Goal: Task Accomplishment & Management: Complete application form

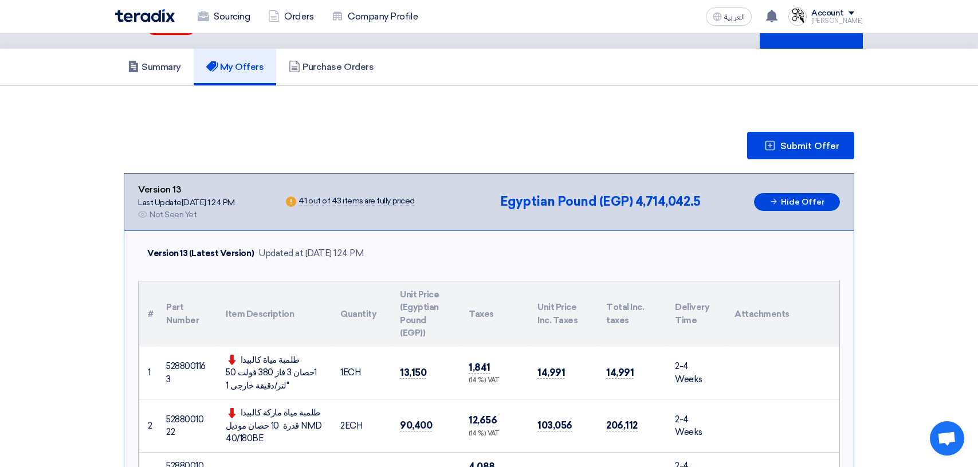
scroll to position [57, 0]
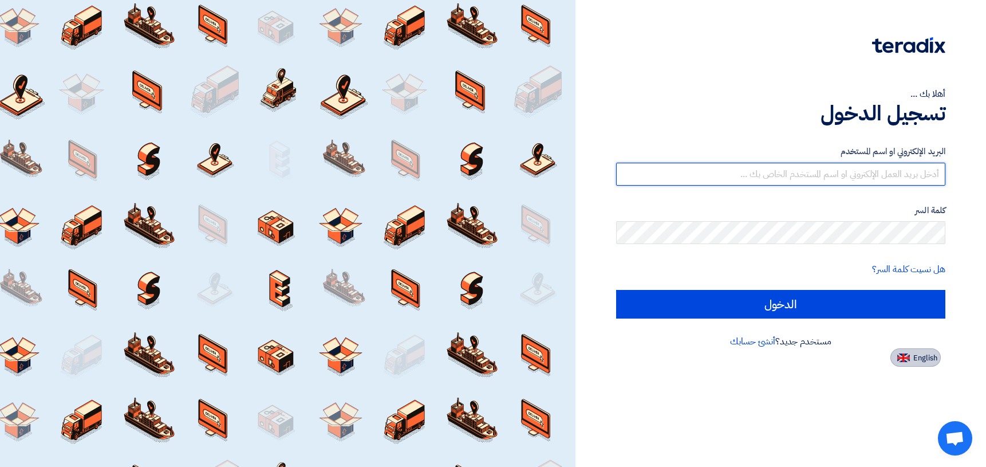
type input "[EMAIL_ADDRESS][DOMAIN_NAME]"
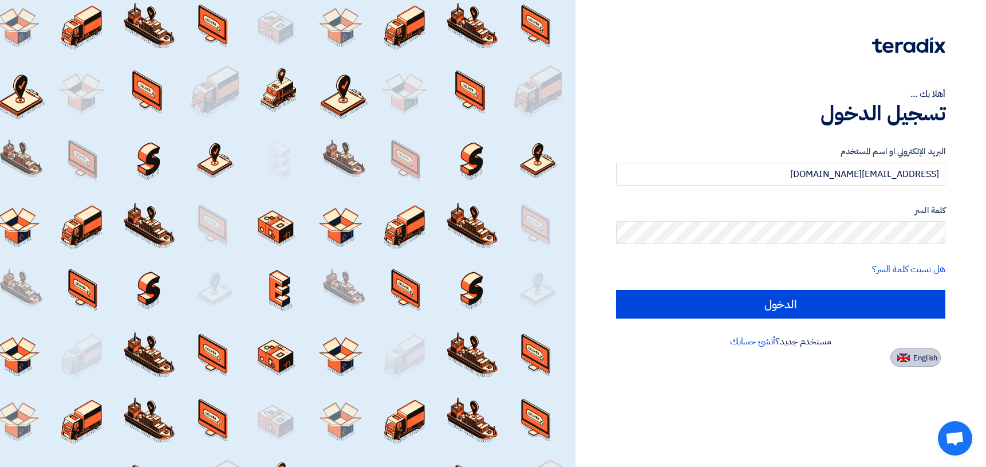
click at [908, 363] on button "English" at bounding box center [916, 357] width 50 height 18
type input "Sign in"
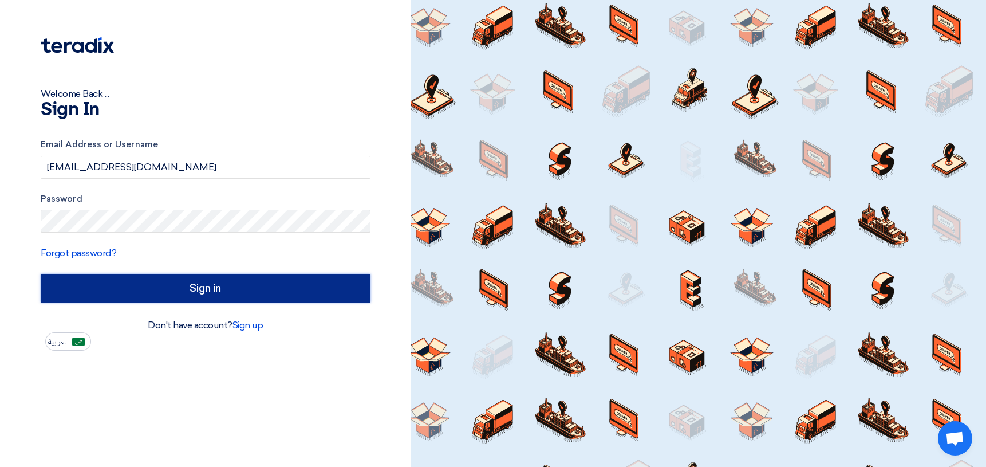
click at [207, 286] on input "Sign in" at bounding box center [206, 288] width 330 height 29
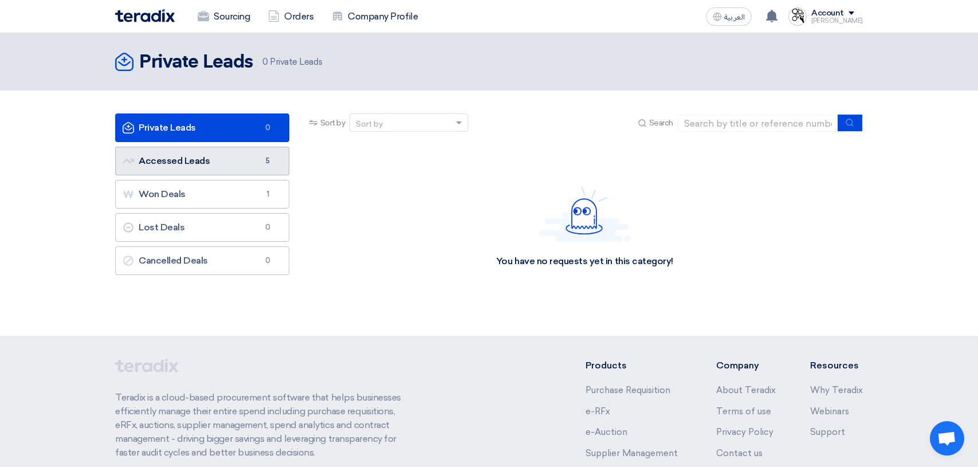
click at [219, 167] on link "Accessed Leads Accessed Leads 5" at bounding box center [202, 161] width 174 height 29
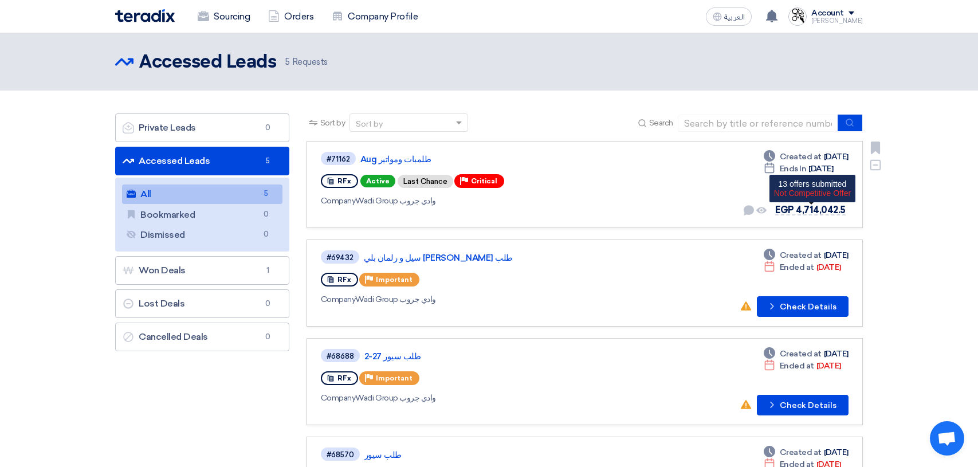
click at [804, 209] on span "EGP 4,714,042.5" at bounding box center [810, 210] width 70 height 11
click at [802, 207] on span "EGP 4,714,042.5" at bounding box center [810, 210] width 70 height 11
click at [795, 208] on span "EGP 4,714,042.5" at bounding box center [810, 210] width 70 height 11
click at [364, 160] on link "طلمبات ومواتير Aug" at bounding box center [503, 159] width 286 height 10
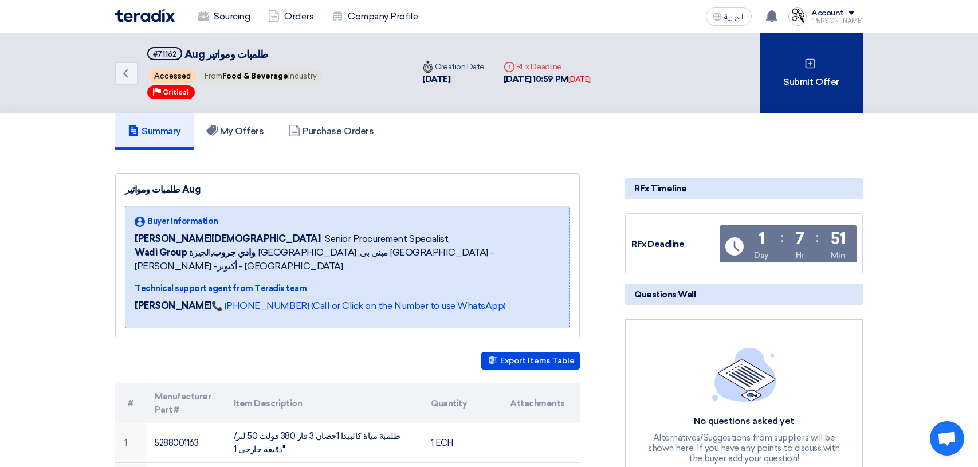
click at [827, 81] on div "Submit Offer" at bounding box center [811, 73] width 103 height 80
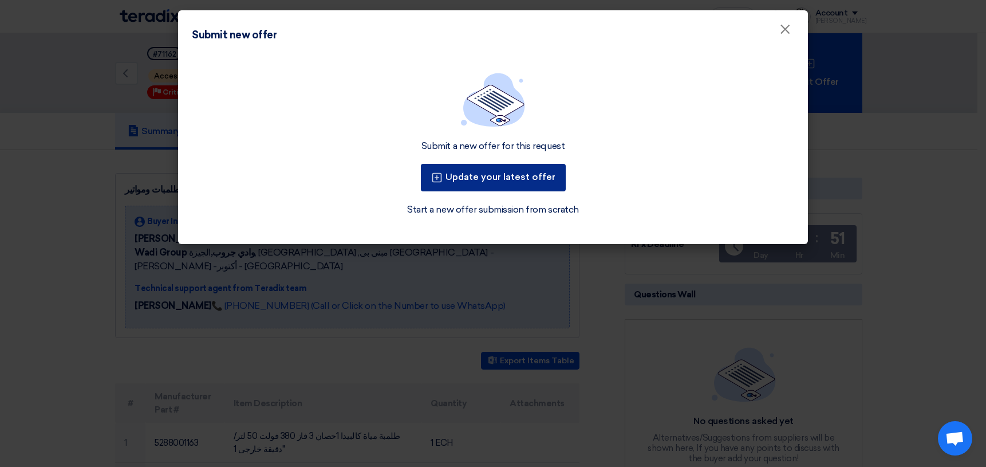
click at [552, 186] on button "Update your latest offer" at bounding box center [493, 177] width 145 height 27
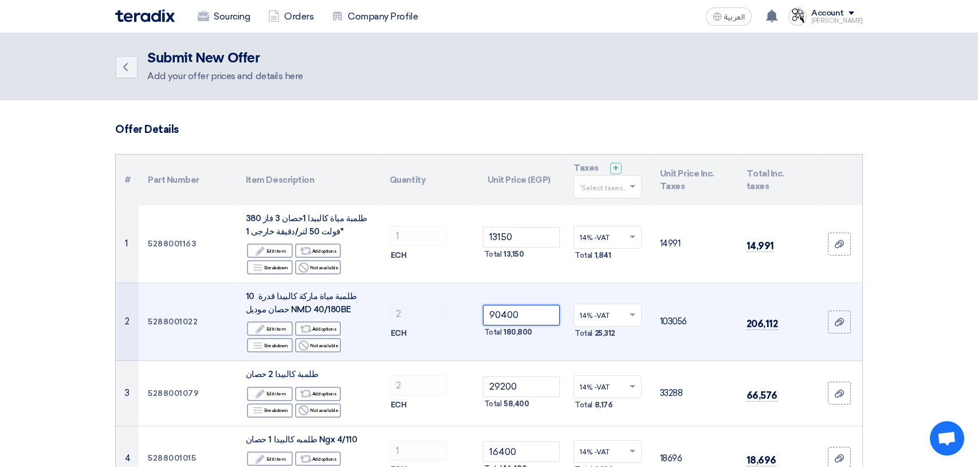
click at [526, 315] on input "90400" at bounding box center [521, 315] width 77 height 21
type input "9"
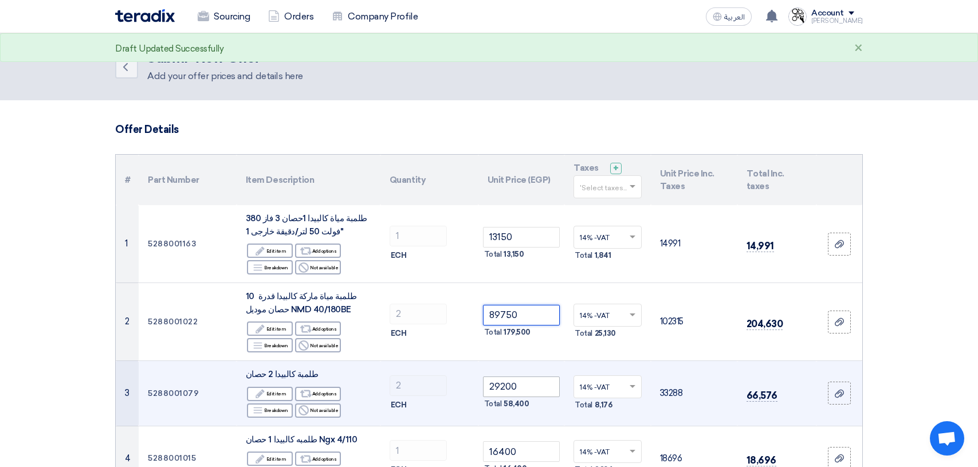
type input "89750"
click at [534, 389] on input "29200" at bounding box center [521, 386] width 77 height 21
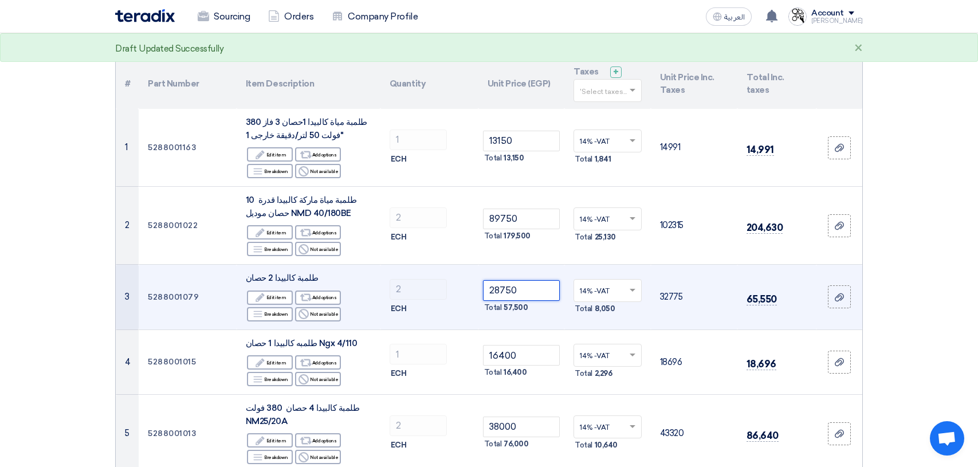
scroll to position [115, 0]
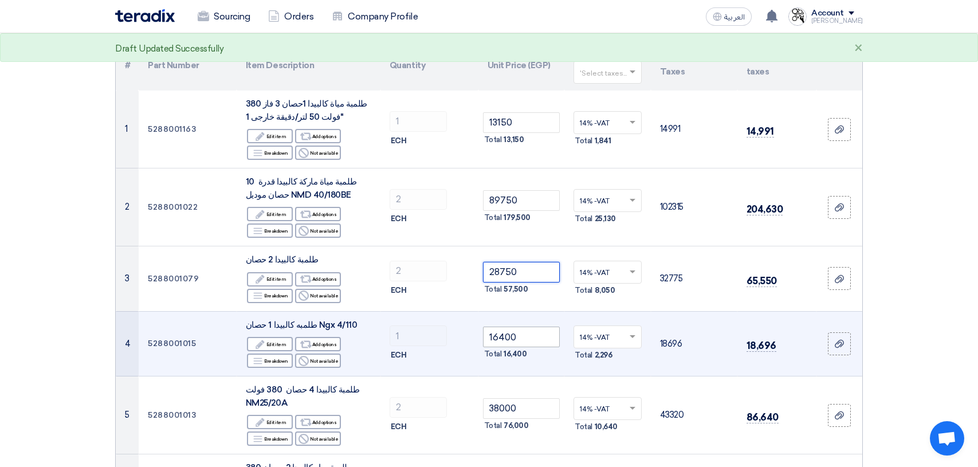
type input "28750"
click at [530, 335] on input "16400" at bounding box center [521, 337] width 77 height 21
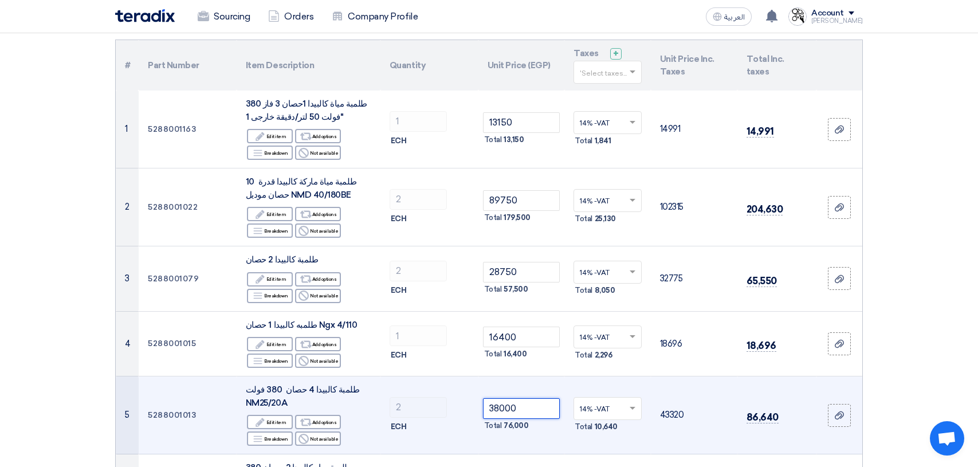
click at [533, 407] on input "38000" at bounding box center [521, 408] width 77 height 21
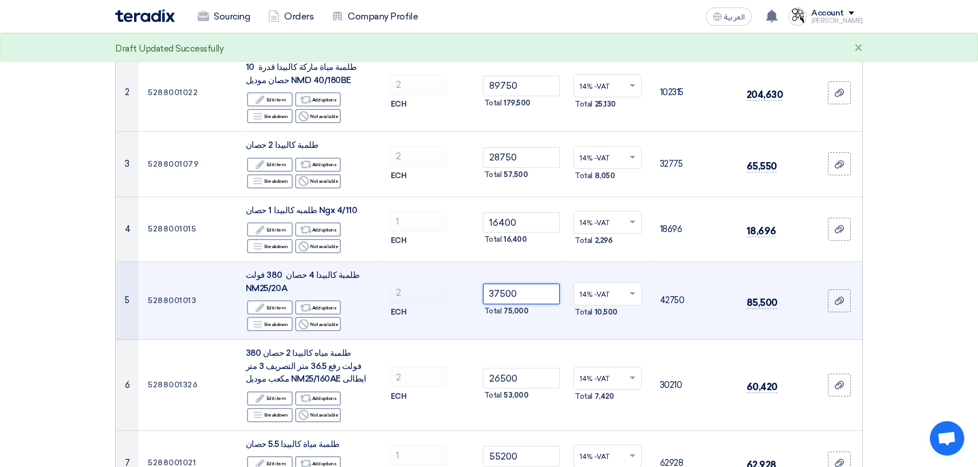
scroll to position [286, 0]
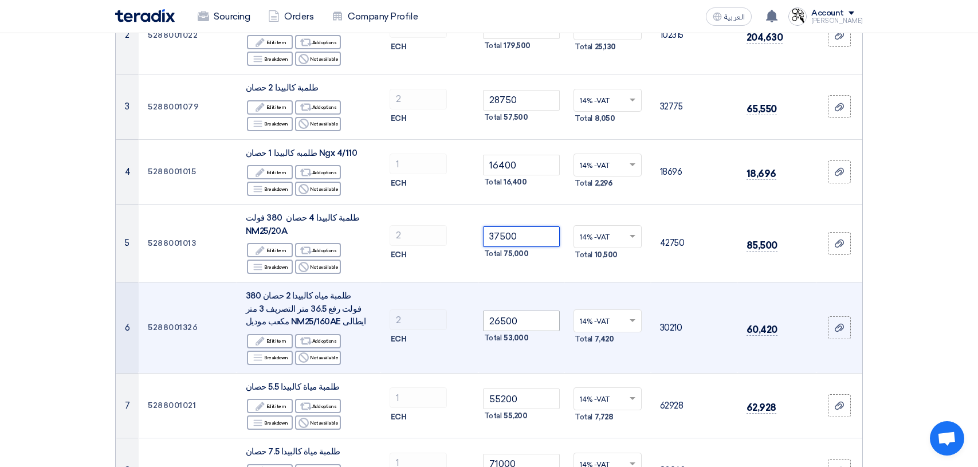
type input "37500"
click at [527, 324] on input "26500" at bounding box center [521, 320] width 77 height 21
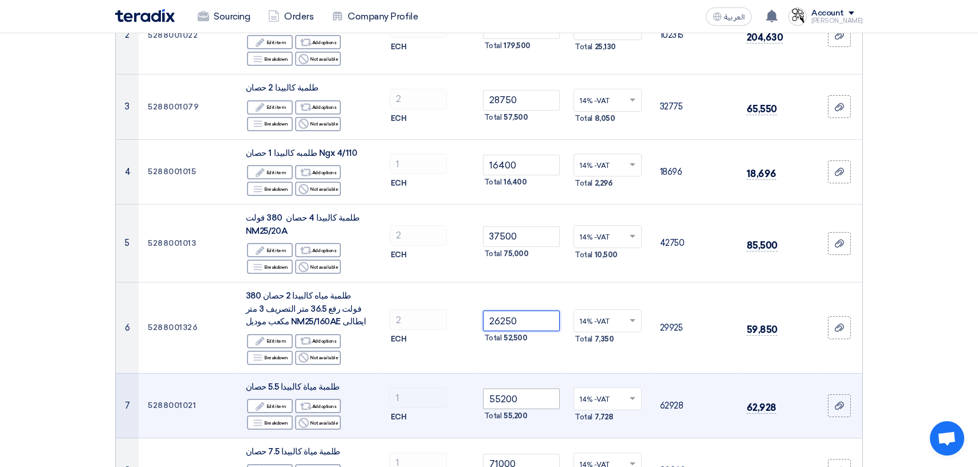
type input "26250"
click at [521, 402] on input "55200" at bounding box center [521, 398] width 77 height 21
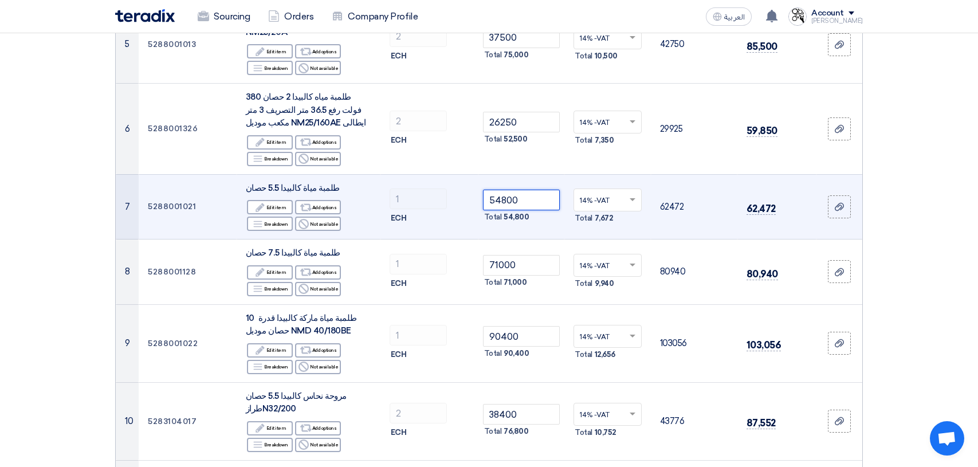
scroll to position [516, 0]
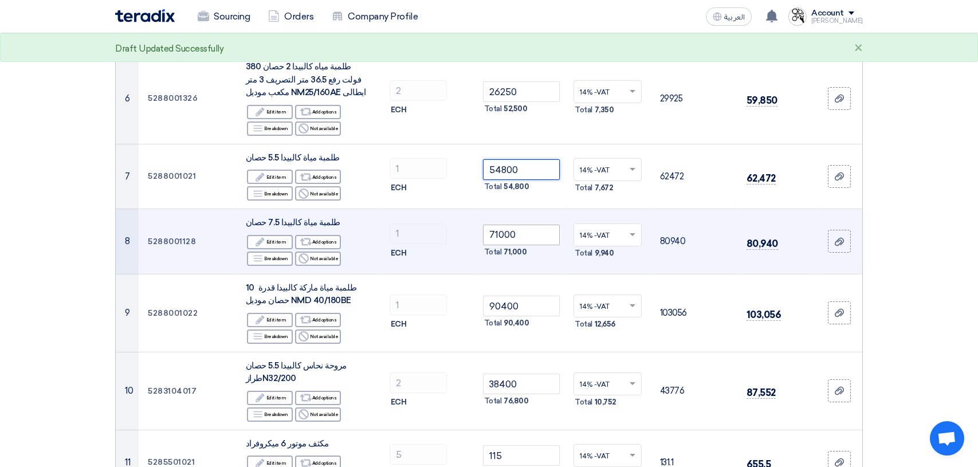
type input "54800"
click at [526, 237] on input "71000" at bounding box center [521, 235] width 77 height 21
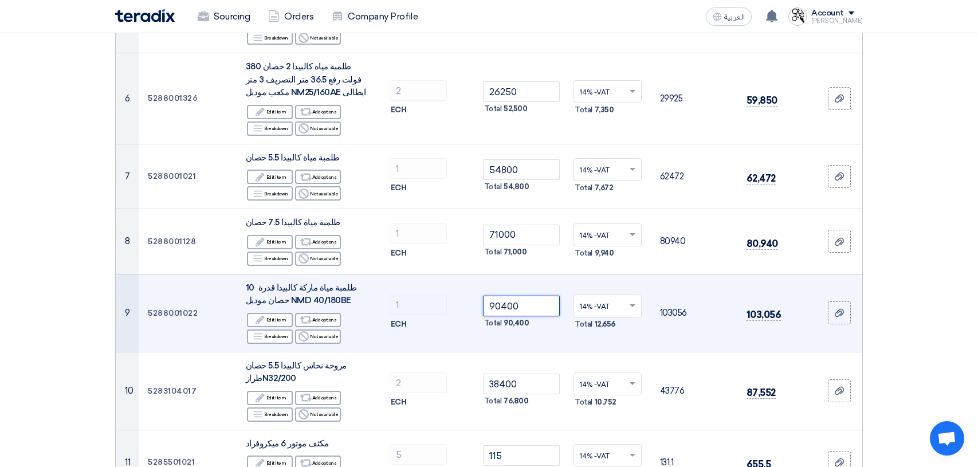
click at [534, 307] on input "90400" at bounding box center [521, 306] width 77 height 21
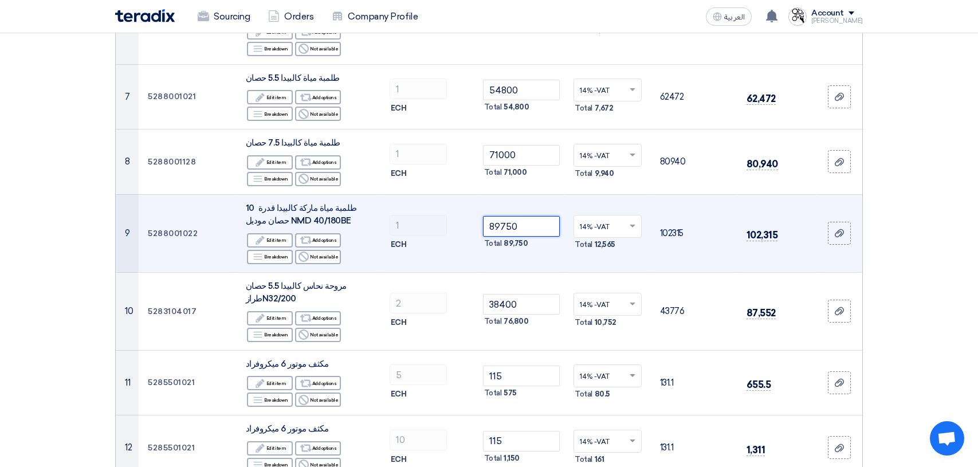
scroll to position [630, 0]
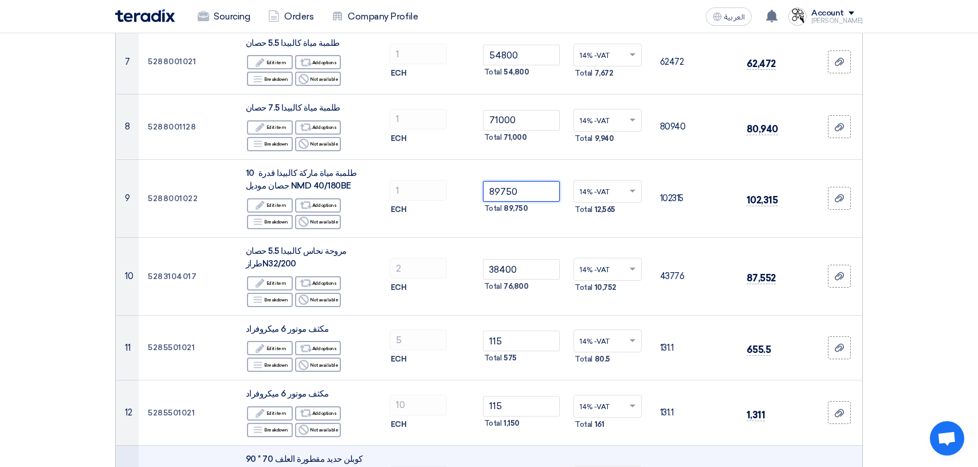
type input "89750"
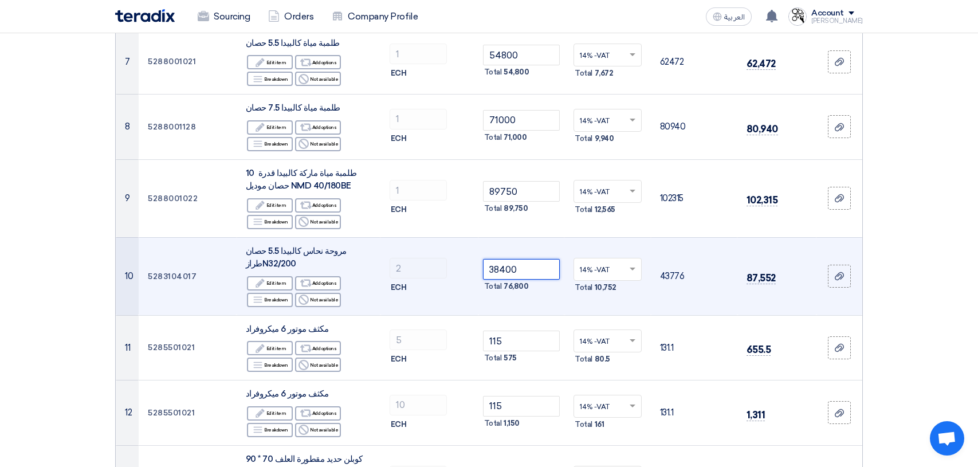
click at [535, 265] on input "38400" at bounding box center [521, 269] width 77 height 21
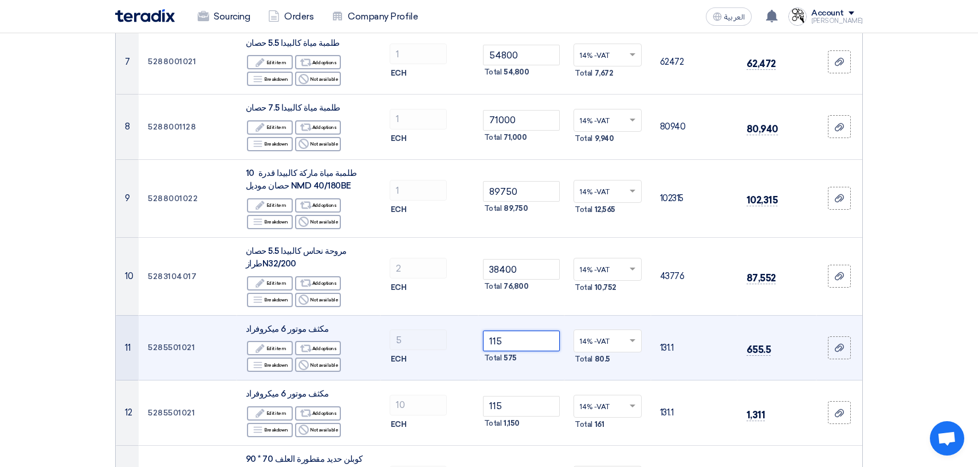
click at [527, 340] on input "115" at bounding box center [521, 341] width 77 height 21
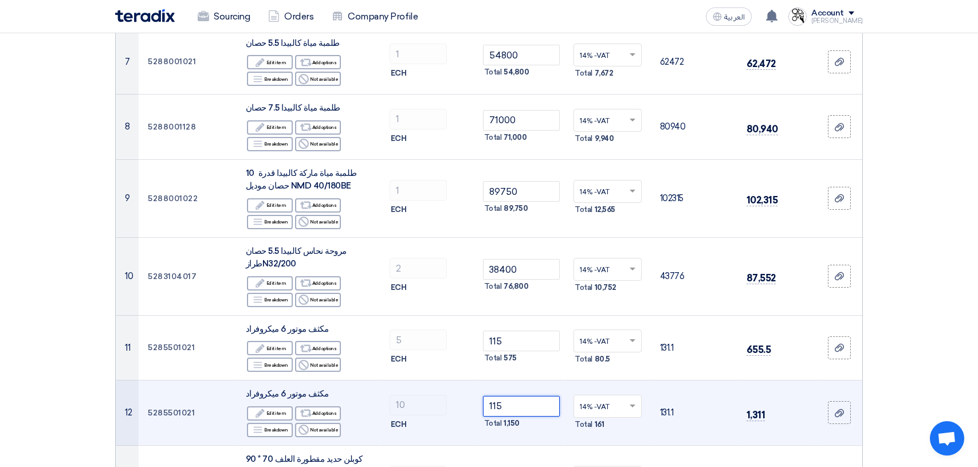
click at [531, 410] on input "115" at bounding box center [521, 406] width 77 height 21
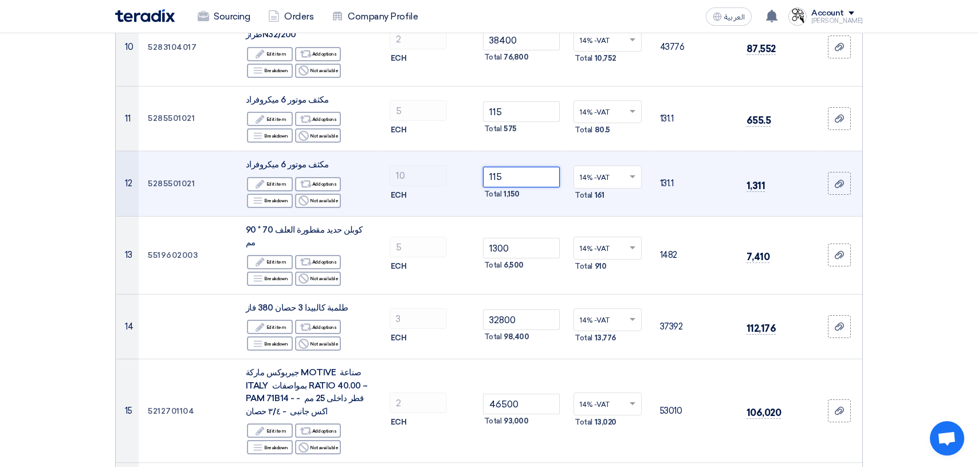
scroll to position [917, 0]
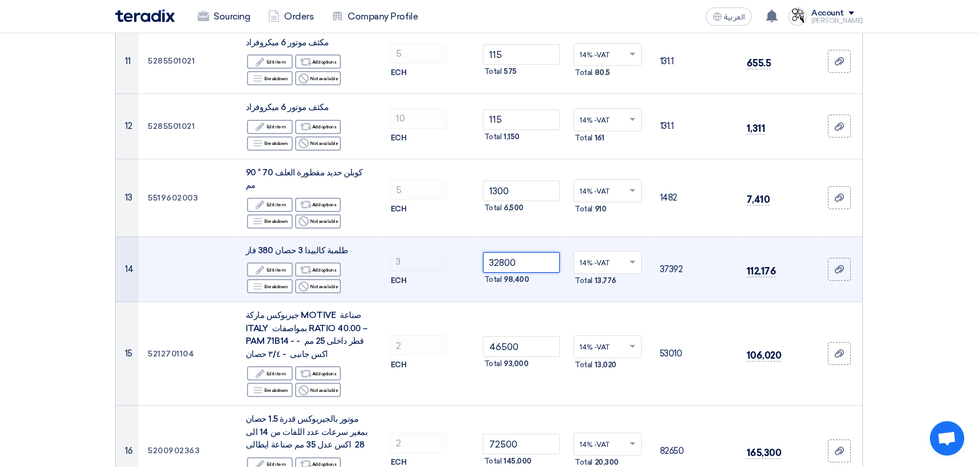
click at [519, 253] on input "32800" at bounding box center [521, 262] width 77 height 21
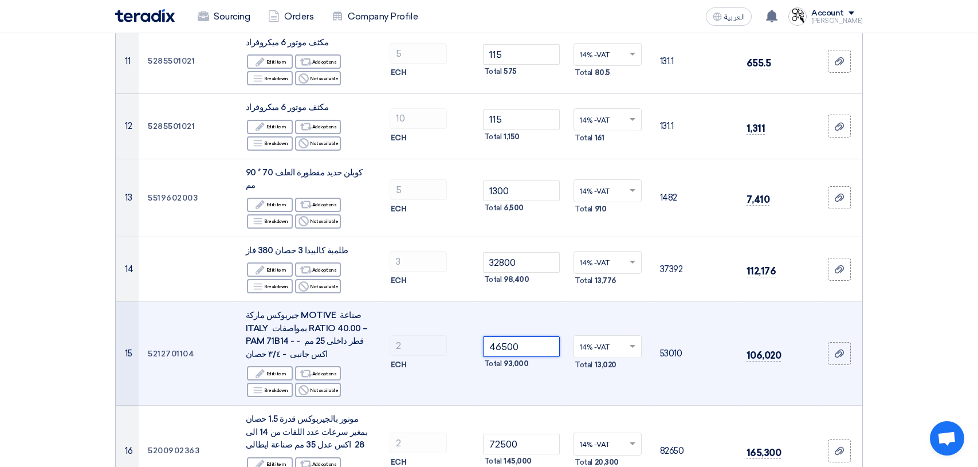
click at [541, 336] on input "46500" at bounding box center [521, 346] width 77 height 21
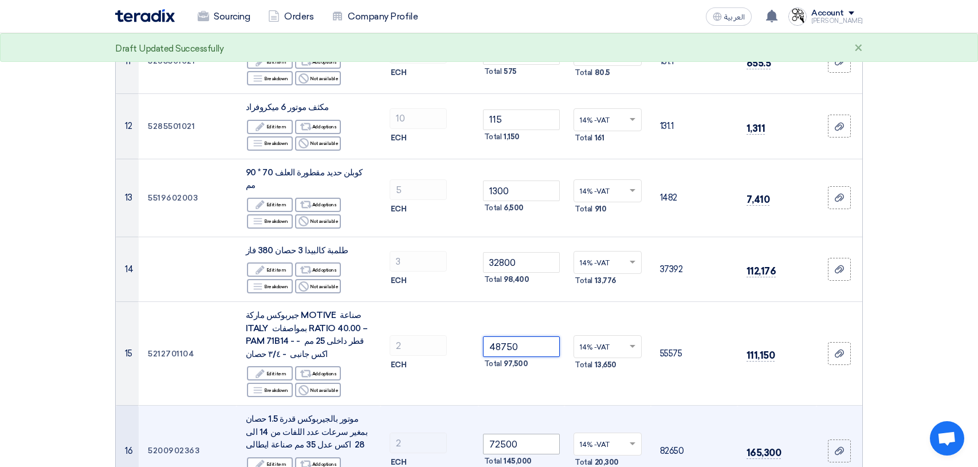
type input "48750"
click at [523, 440] on input "72500" at bounding box center [521, 444] width 77 height 21
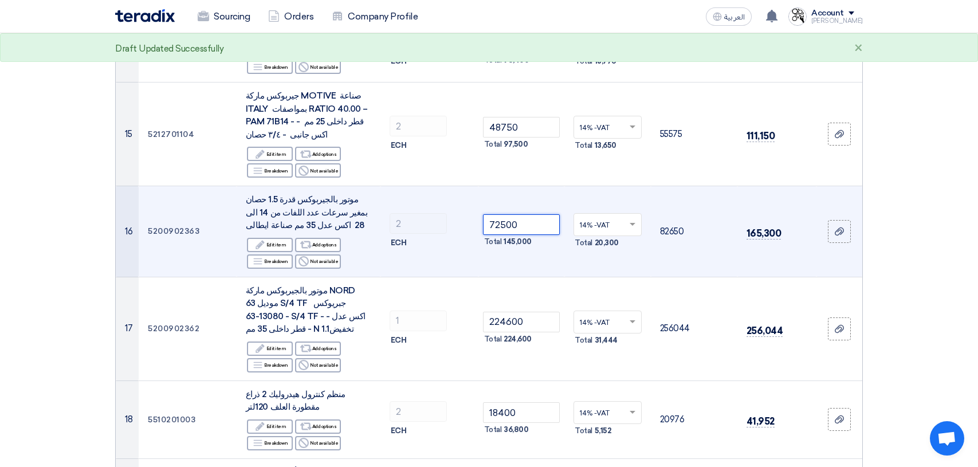
scroll to position [1146, 0]
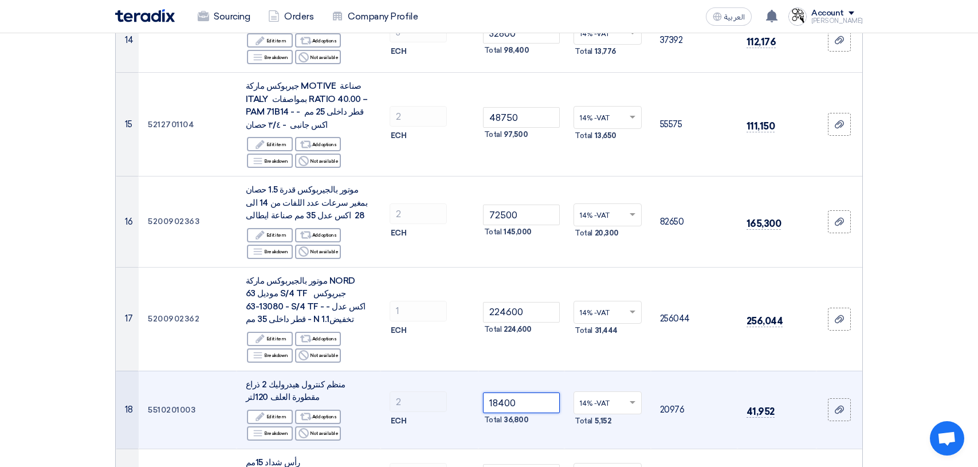
click at [533, 392] on input "18400" at bounding box center [521, 402] width 77 height 21
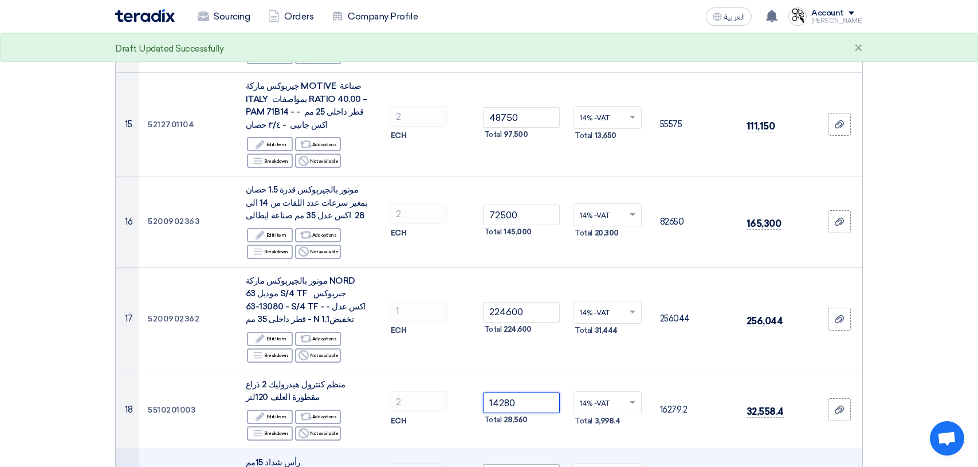
type input "14280"
click at [534, 464] on input "1800" at bounding box center [521, 474] width 77 height 21
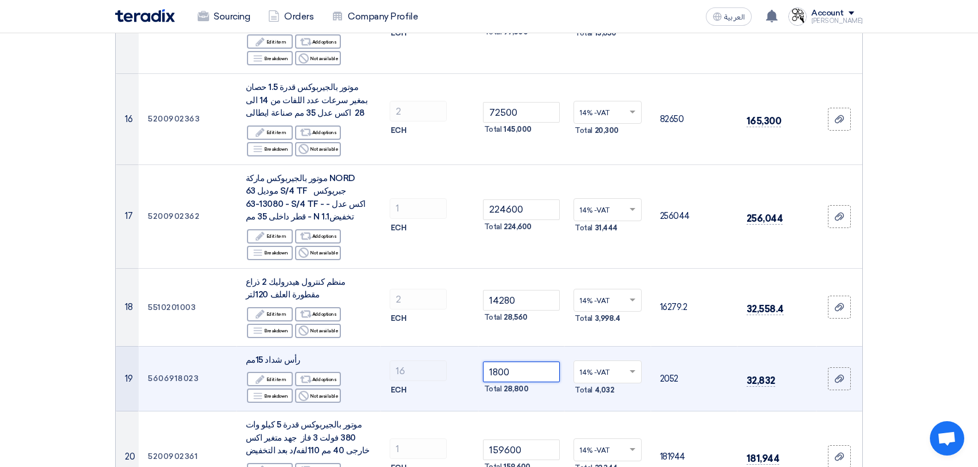
scroll to position [1260, 0]
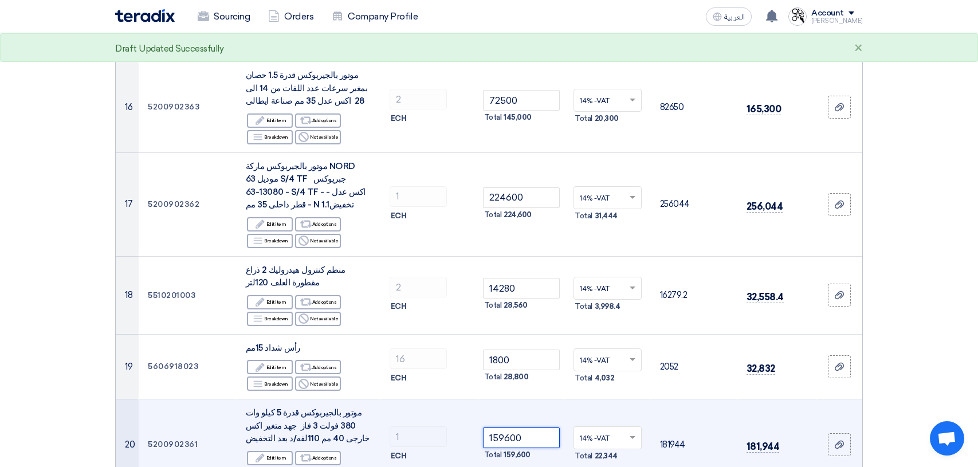
click at [536, 427] on input "159600" at bounding box center [521, 437] width 77 height 21
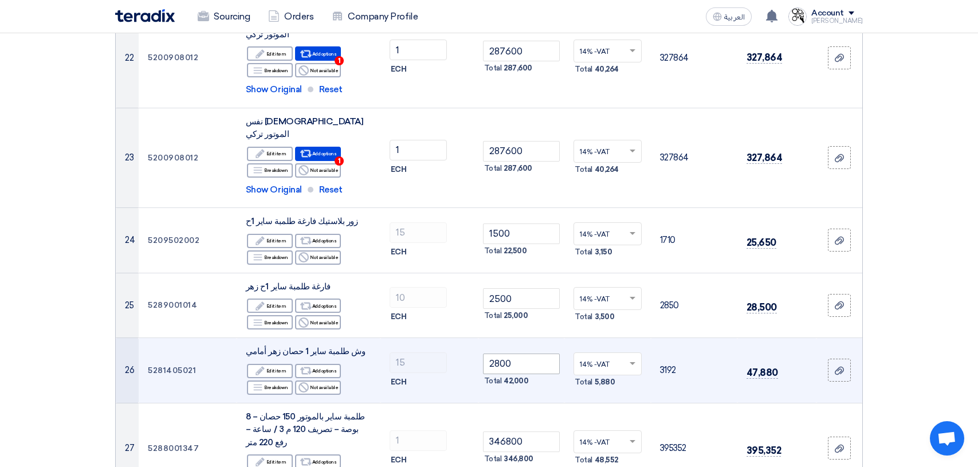
scroll to position [1890, 0]
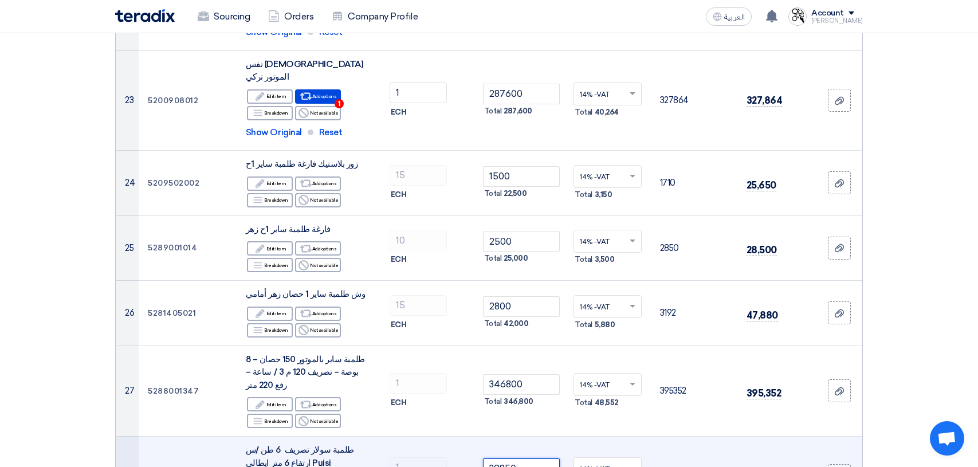
click at [528, 458] on input "39850" at bounding box center [521, 468] width 77 height 21
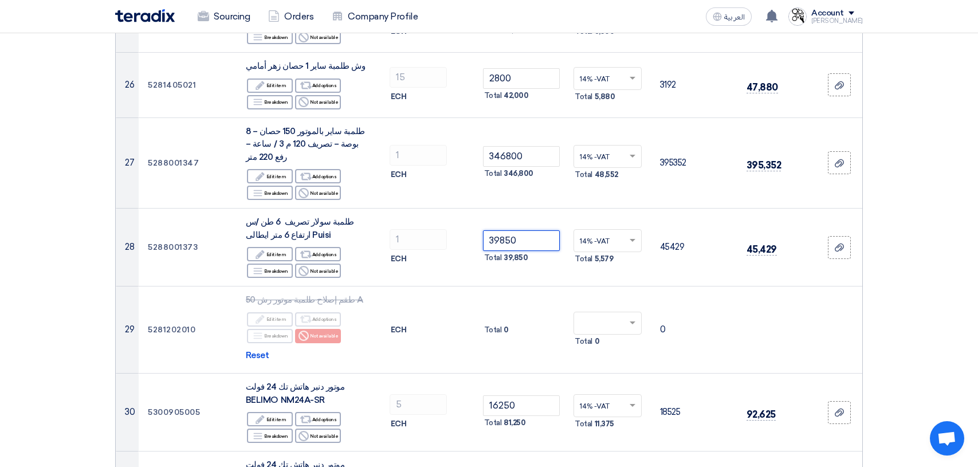
scroll to position [2120, 0]
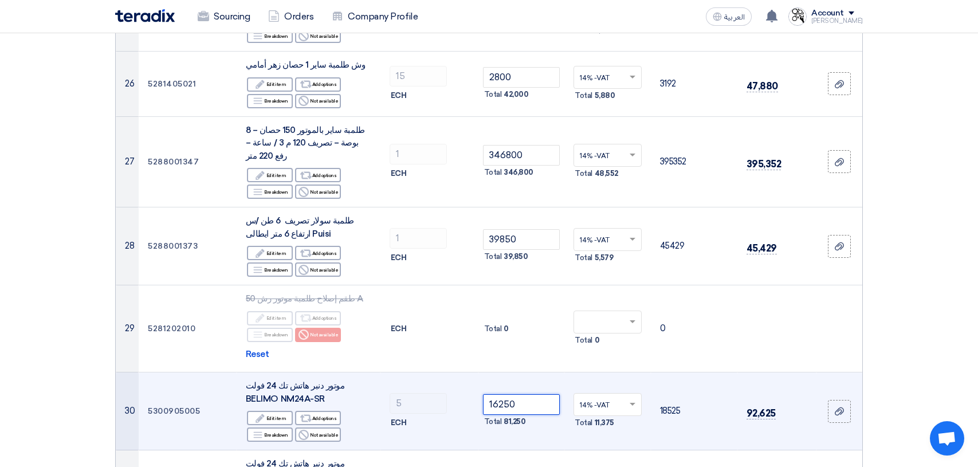
click at [494, 394] on input "16250" at bounding box center [521, 404] width 77 height 21
click at [493, 394] on input "14850" at bounding box center [521, 404] width 77 height 21
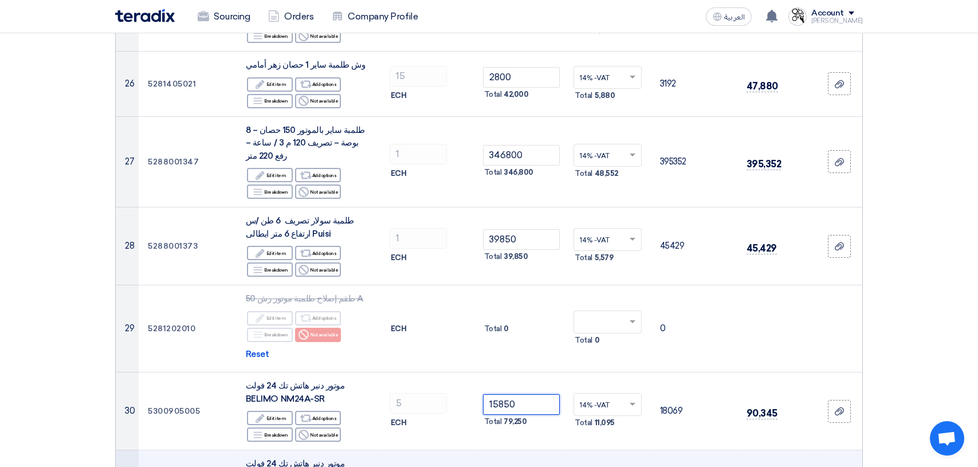
type input "15850"
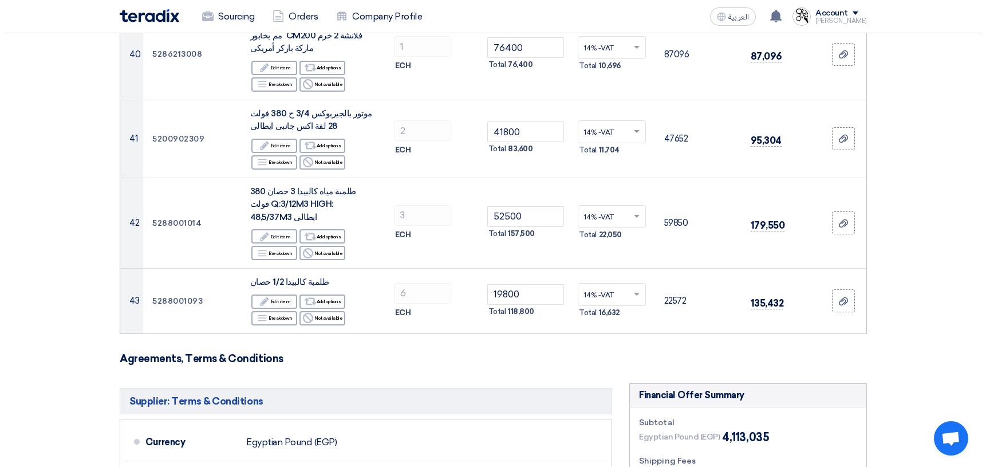
scroll to position [3494, 0]
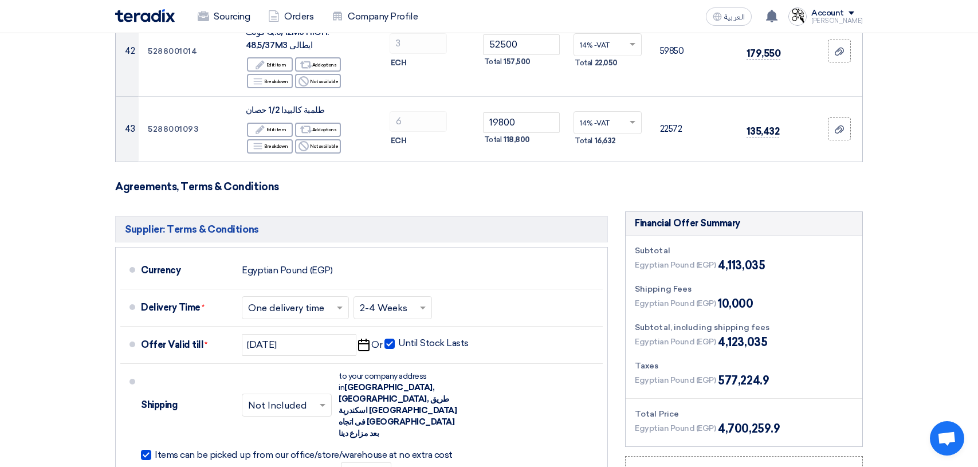
type input "15850"
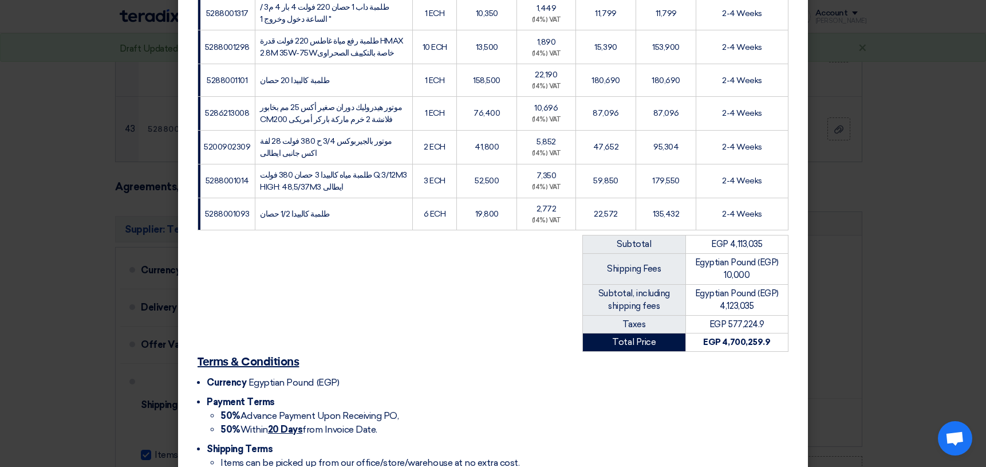
scroll to position [1579, 0]
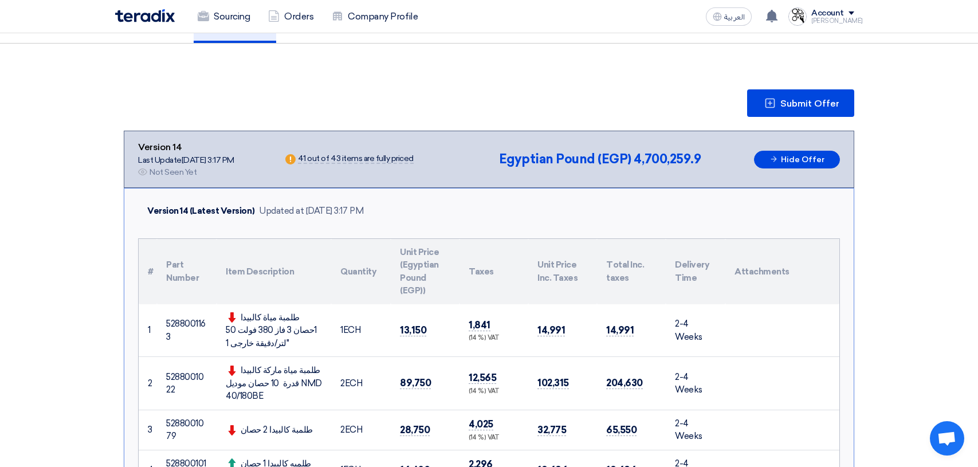
scroll to position [0, 0]
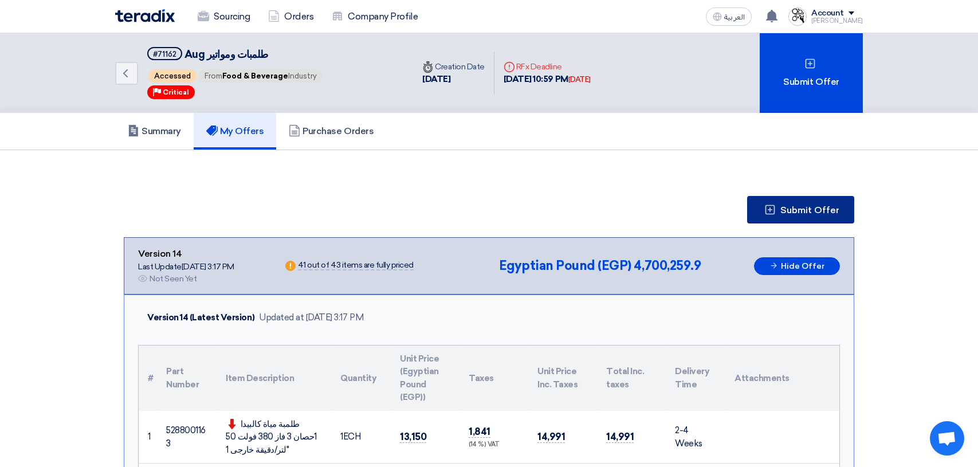
click at [813, 215] on span "Submit Offer" at bounding box center [809, 210] width 59 height 9
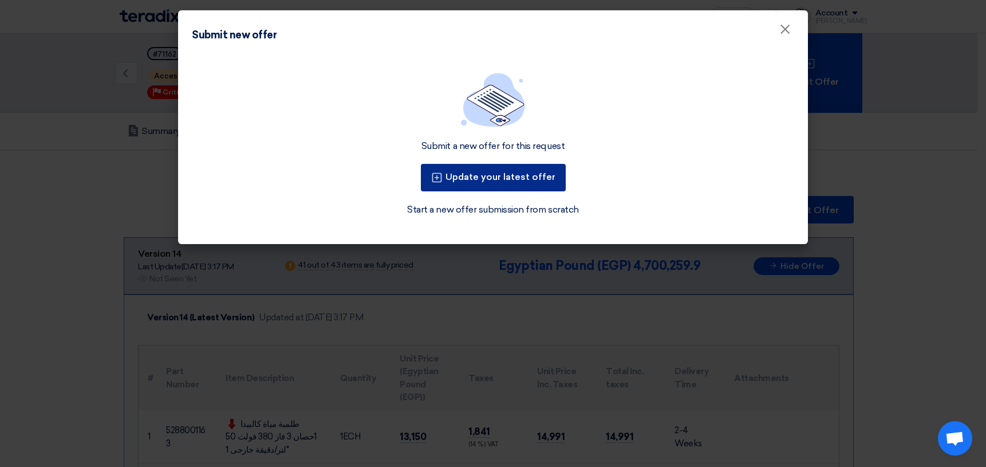
click at [515, 179] on button "Update your latest offer" at bounding box center [493, 177] width 145 height 27
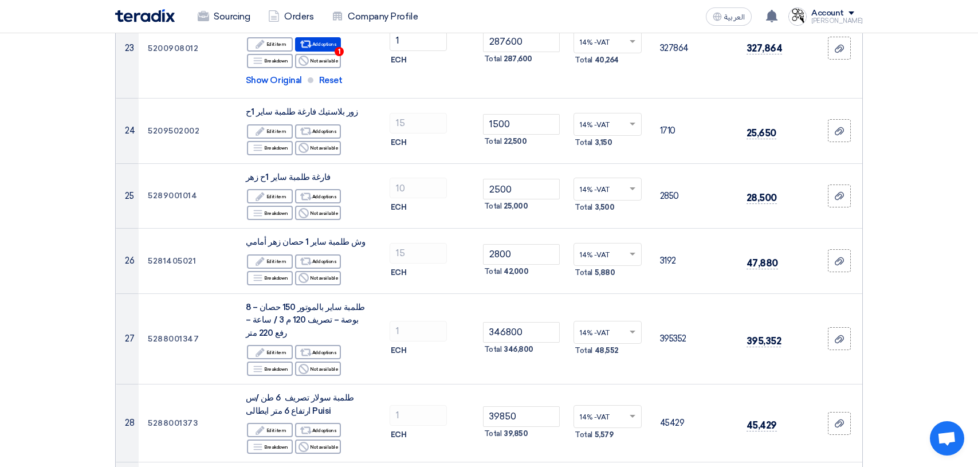
scroll to position [1948, 0]
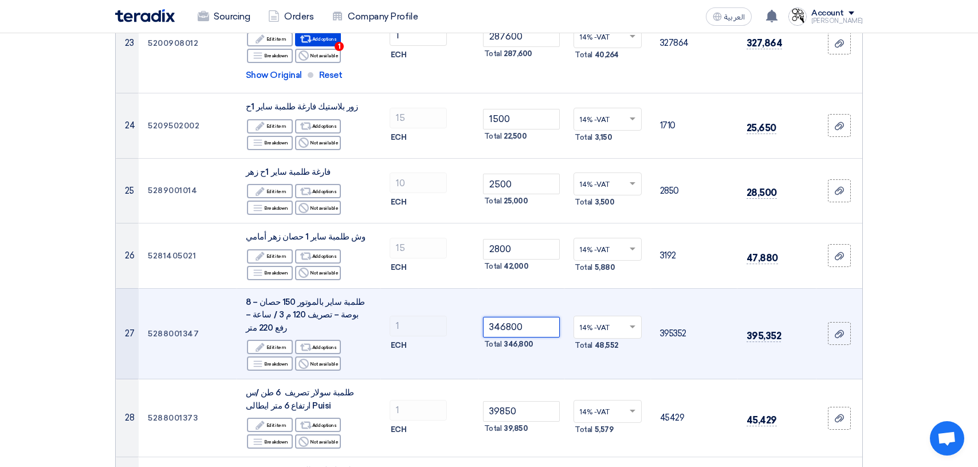
click at [545, 317] on input "346800" at bounding box center [521, 327] width 77 height 21
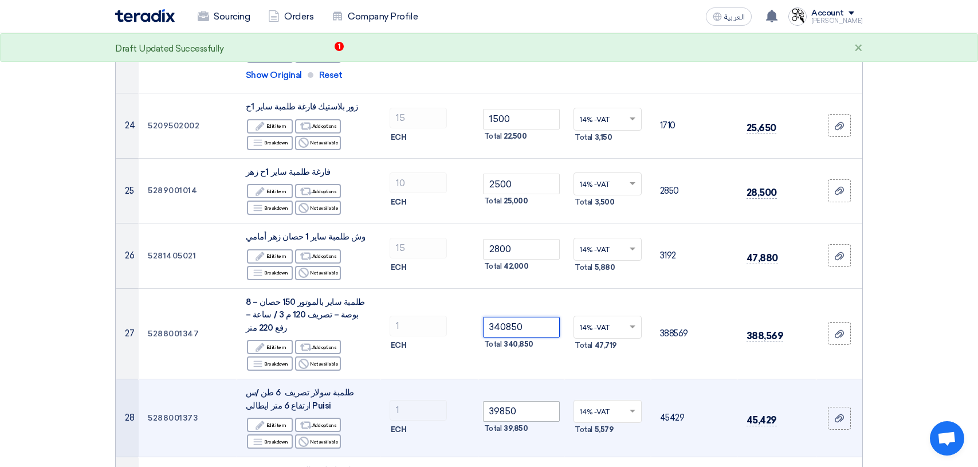
type input "340850"
click at [532, 401] on input "39850" at bounding box center [521, 411] width 77 height 21
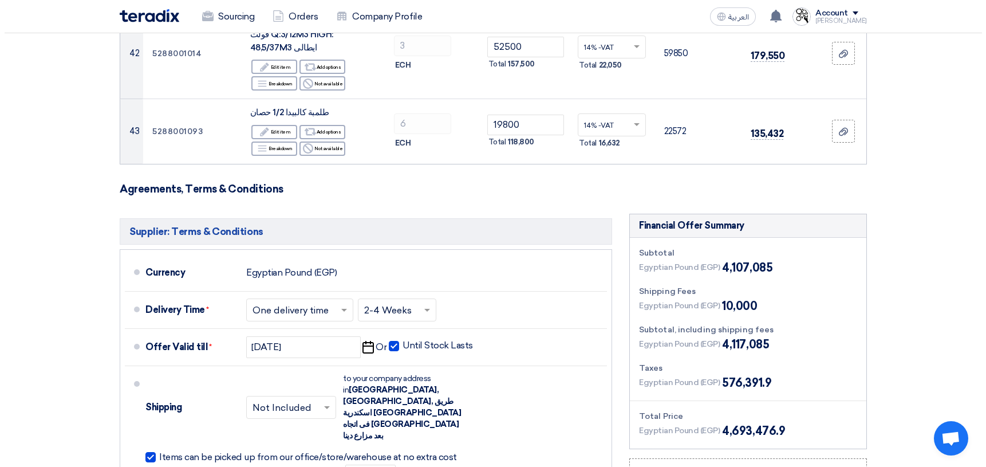
scroll to position [3609, 0]
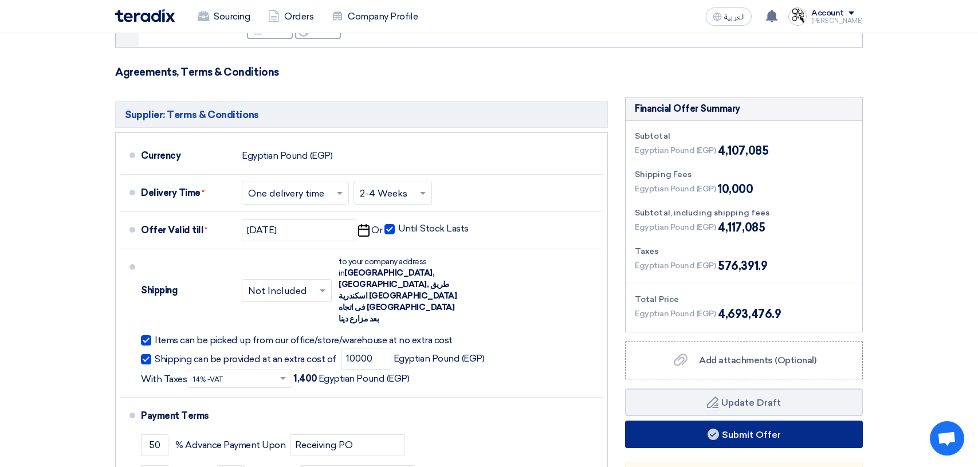
click at [760, 420] on button "Submit Offer" at bounding box center [744, 433] width 238 height 27
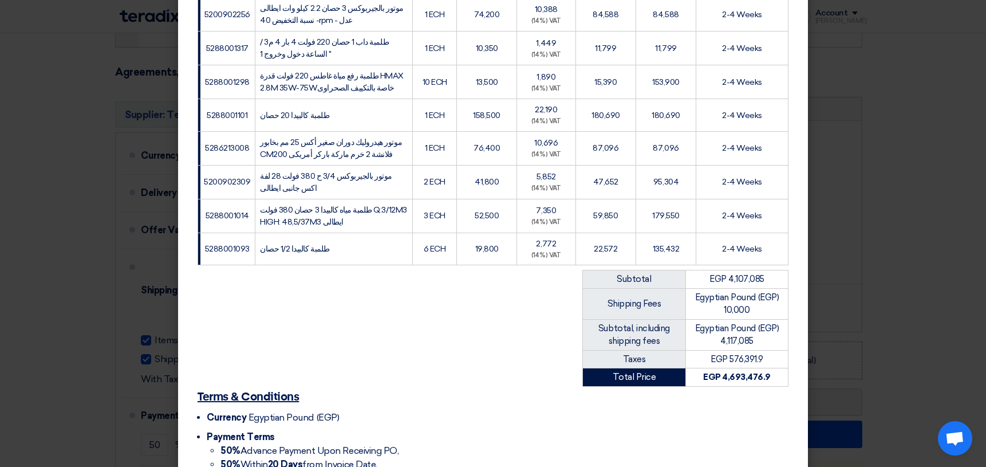
scroll to position [1579, 0]
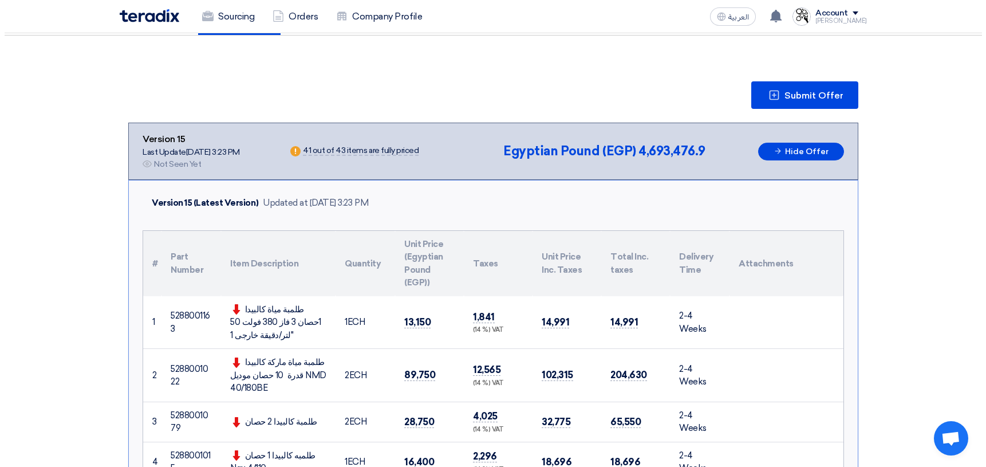
scroll to position [0, 0]
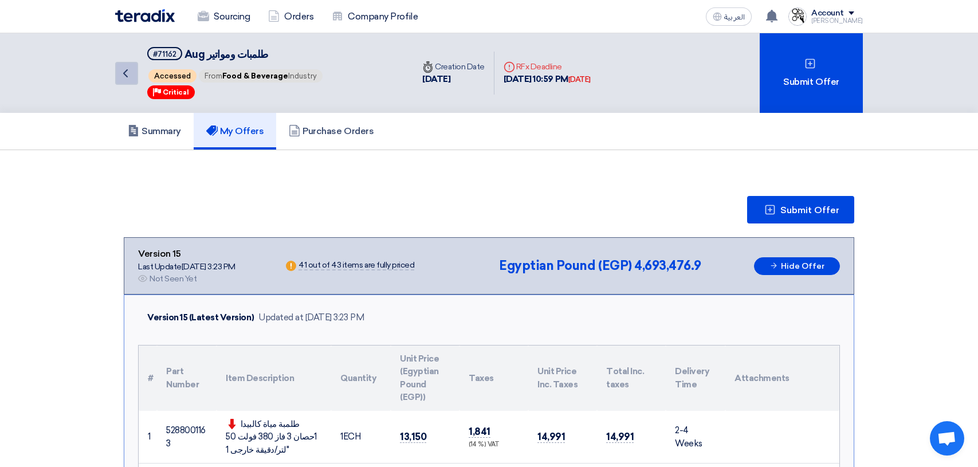
click at [123, 72] on icon "Back" at bounding box center [126, 73] width 14 height 14
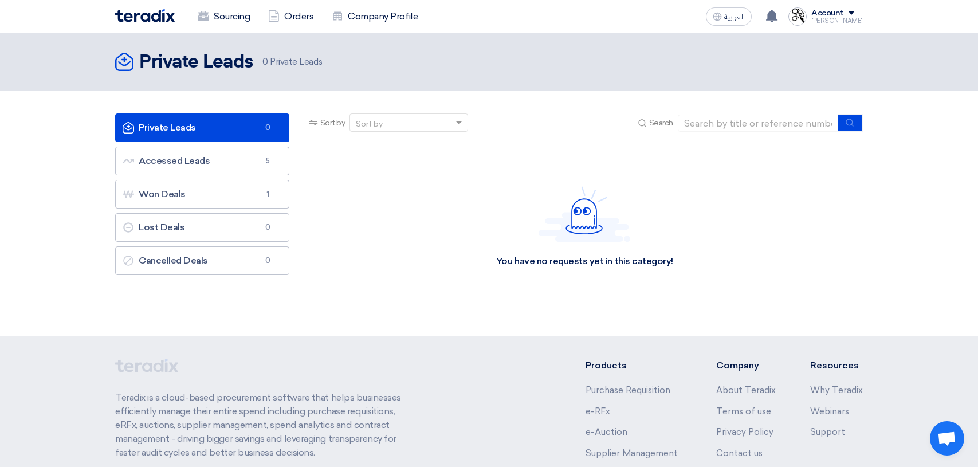
click at [861, 16] on div "Account" at bounding box center [837, 14] width 52 height 10
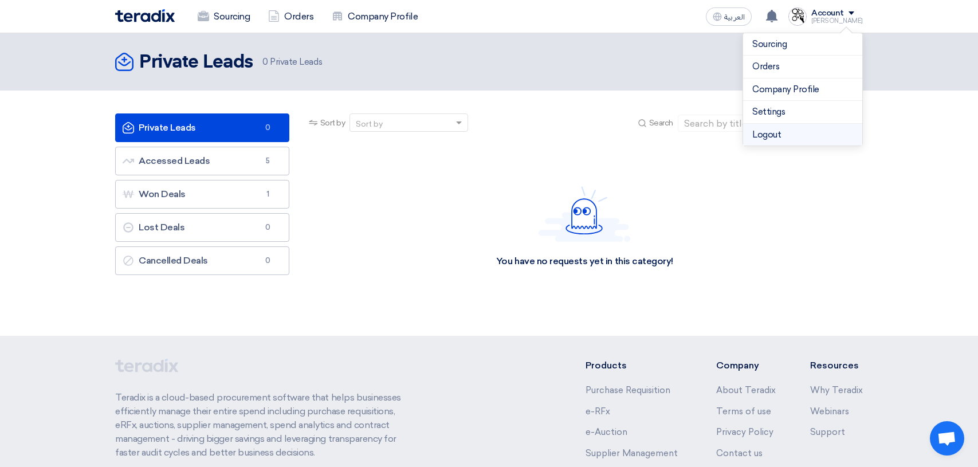
click at [806, 132] on li "Logout" at bounding box center [802, 135] width 119 height 22
